Goal: Transaction & Acquisition: Book appointment/travel/reservation

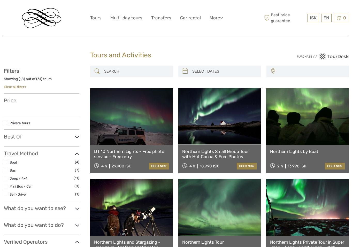
select select
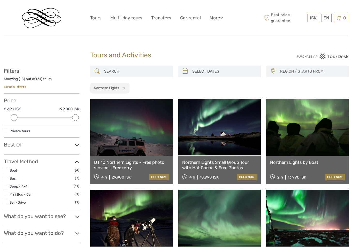
click at [151, 141] on link at bounding box center [131, 127] width 83 height 57
click at [331, 235] on link at bounding box center [307, 218] width 83 height 57
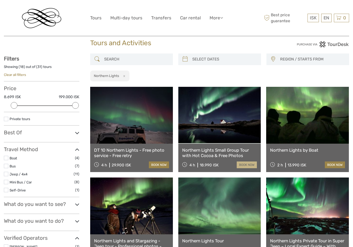
click at [251, 166] on link "book now" at bounding box center [247, 165] width 20 height 7
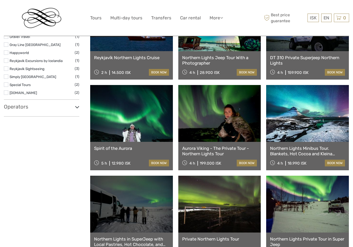
scroll to position [286, 0]
click at [148, 124] on link at bounding box center [131, 113] width 83 height 57
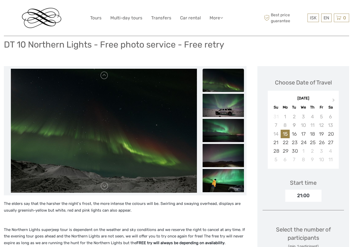
scroll to position [42, 0]
click at [276, 130] on div "14" at bounding box center [275, 134] width 9 height 9
click at [282, 131] on div "15" at bounding box center [285, 134] width 9 height 9
click at [287, 130] on div "15" at bounding box center [285, 134] width 9 height 9
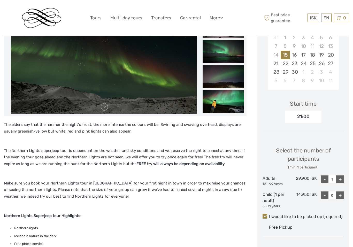
click at [344, 176] on div "+" at bounding box center [340, 180] width 8 height 8
click at [342, 176] on div "+" at bounding box center [340, 180] width 8 height 8
click at [344, 176] on div "+" at bounding box center [340, 180] width 8 height 8
type input "4"
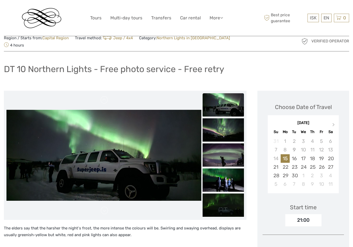
scroll to position [0, 0]
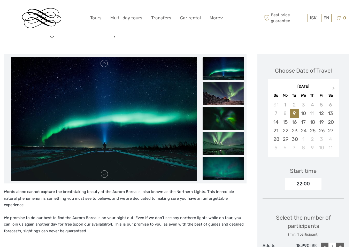
scroll to position [53, 0]
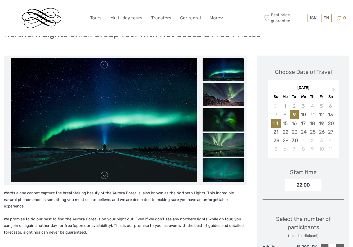
click at [274, 119] on div "14" at bounding box center [275, 123] width 9 height 9
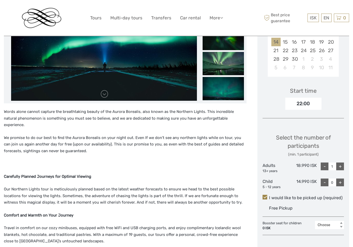
scroll to position [134, 0]
click at [340, 163] on div "+" at bounding box center [340, 167] width 8 height 8
click at [343, 163] on div "+" at bounding box center [340, 167] width 8 height 8
type input "4"
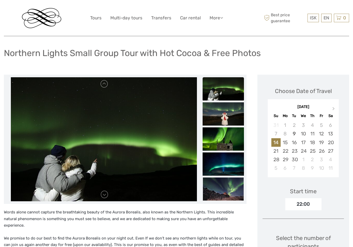
scroll to position [0, 0]
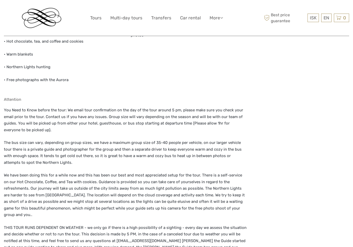
scroll to position [499, 0]
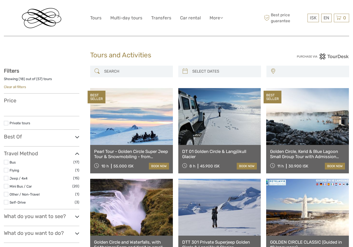
select select
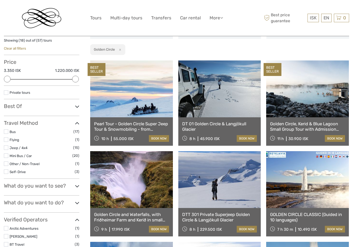
scroll to position [38, 0]
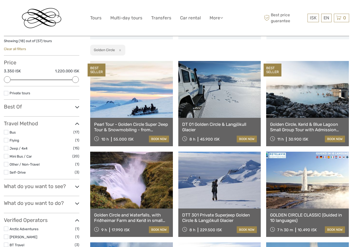
click at [7, 93] on label at bounding box center [6, 93] width 4 height 4
click at [0, 0] on input "checkbox" at bounding box center [0, 0] width 0 height 0
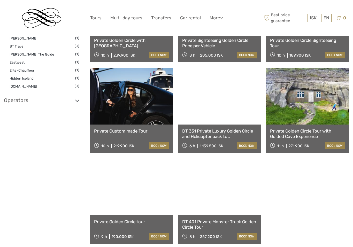
scroll to position [212, 0]
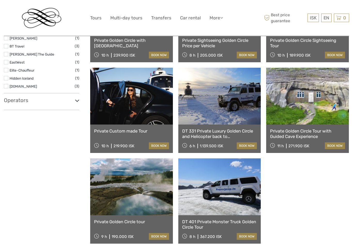
click at [139, 116] on link at bounding box center [131, 96] width 83 height 57
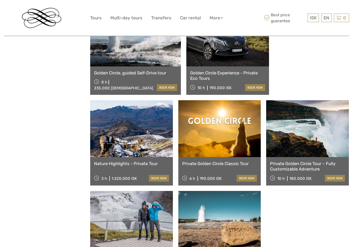
scroll to position [452, 0]
click at [325, 181] on link "book now" at bounding box center [335, 178] width 20 height 7
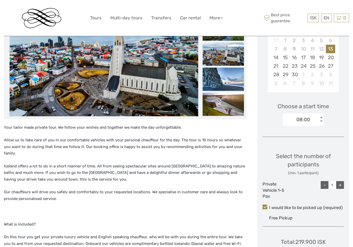
scroll to position [113, 0]
click at [294, 59] on div "16" at bounding box center [294, 57] width 9 height 9
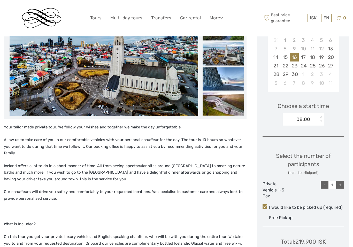
click at [344, 184] on div "+" at bounding box center [340, 185] width 8 height 8
click at [344, 184] on div "Choose Date of Travel Next Month September 2025 Su Mo Tu We Th Fr Sa 31 1 2 3 4…" at bounding box center [303, 137] width 92 height 294
click at [343, 184] on div "+" at bounding box center [340, 185] width 8 height 8
click at [342, 184] on div "+" at bounding box center [340, 185] width 8 height 8
type input "4"
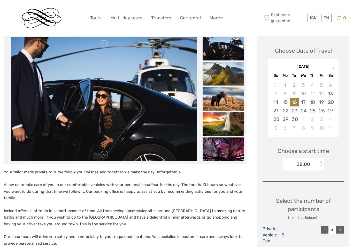
scroll to position [0, 0]
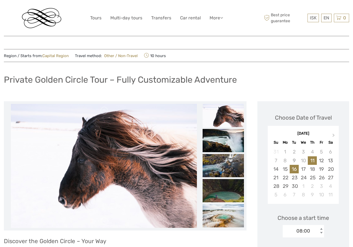
click at [296, 170] on div "16" at bounding box center [294, 169] width 9 height 9
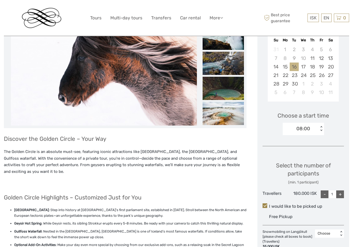
scroll to position [102, 0]
click at [344, 193] on div "+" at bounding box center [340, 194] width 8 height 8
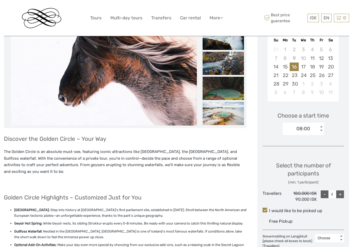
click at [343, 193] on div "+" at bounding box center [340, 194] width 8 height 8
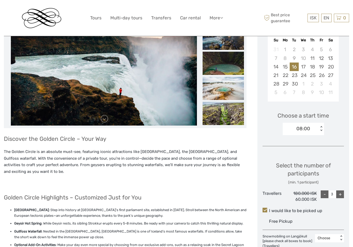
click at [344, 194] on div "+" at bounding box center [340, 194] width 8 height 8
type input "4"
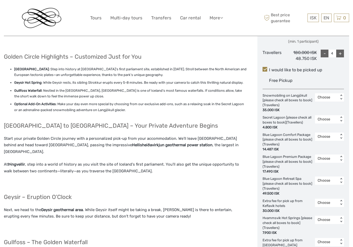
scroll to position [244, 0]
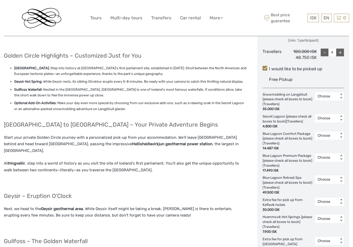
click at [345, 214] on div "Choose Date of Travel Next Month September 2025 Su Mo Tu We Th Fr Sa 31 1 2 3 4…" at bounding box center [303, 84] width 92 height 455
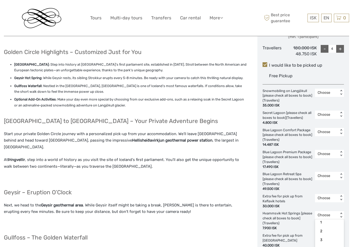
scroll to position [15, 0]
click at [328, 245] on div "4" at bounding box center [330, 249] width 24 height 9
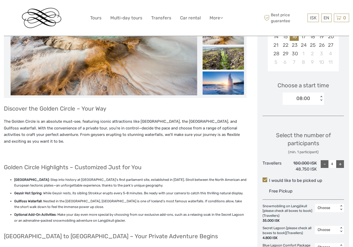
scroll to position [133, 0]
click at [324, 29] on link "English" at bounding box center [320, 28] width 22 height 9
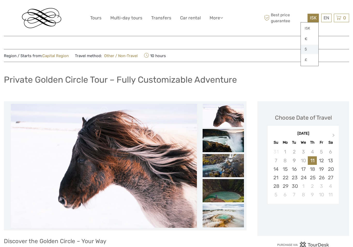
click at [311, 52] on link "$" at bounding box center [310, 49] width 18 height 9
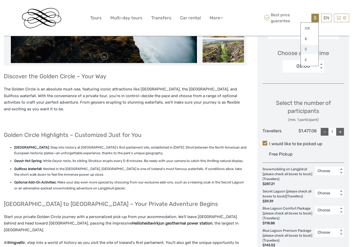
scroll to position [166, 0]
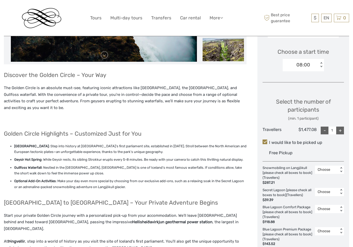
click at [344, 127] on div "+" at bounding box center [340, 131] width 8 height 8
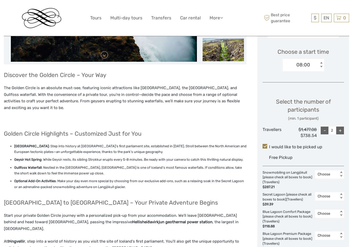
click at [344, 131] on div "+" at bounding box center [340, 131] width 8 height 8
click at [343, 129] on div "+" at bounding box center [340, 131] width 8 height 8
type input "4"
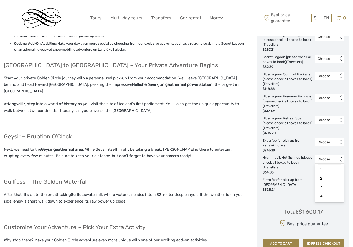
scroll to position [11, 0]
click at [331, 193] on div "4" at bounding box center [330, 197] width 24 height 9
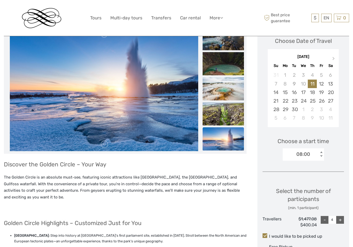
scroll to position [82, 0]
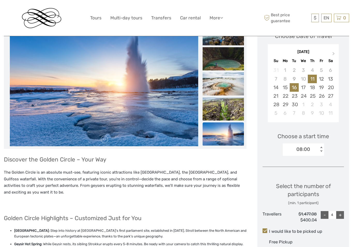
click at [297, 88] on div "16" at bounding box center [294, 87] width 9 height 9
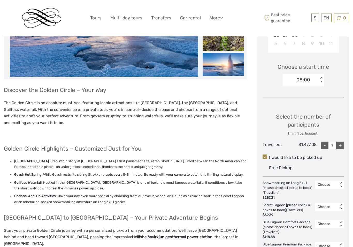
scroll to position [151, 0]
click at [343, 144] on div "+" at bounding box center [340, 146] width 8 height 8
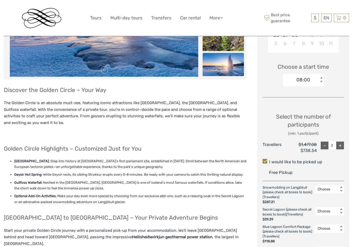
click at [342, 143] on div "+" at bounding box center [340, 146] width 8 height 8
click at [343, 147] on div "+" at bounding box center [340, 146] width 8 height 8
type input "4"
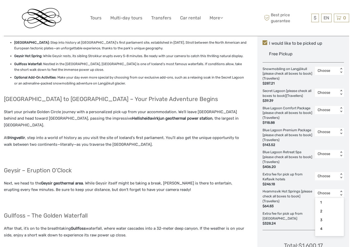
scroll to position [13, 0]
click at [329, 224] on div "4" at bounding box center [330, 228] width 24 height 9
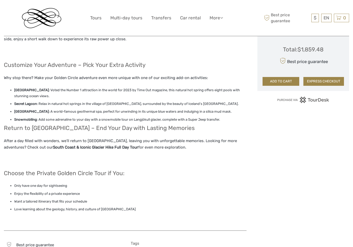
scroll to position [466, 0]
